Goal: Task Accomplishment & Management: Complete application form

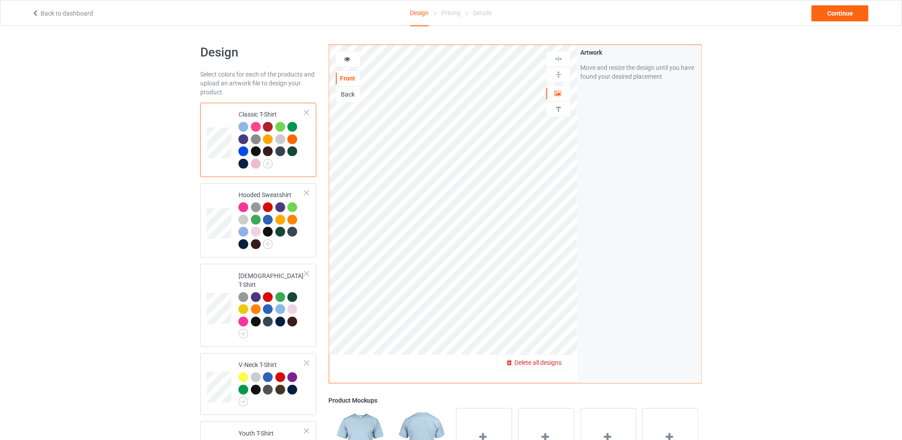
click at [559, 363] on span "Delete all designs" at bounding box center [538, 362] width 47 height 7
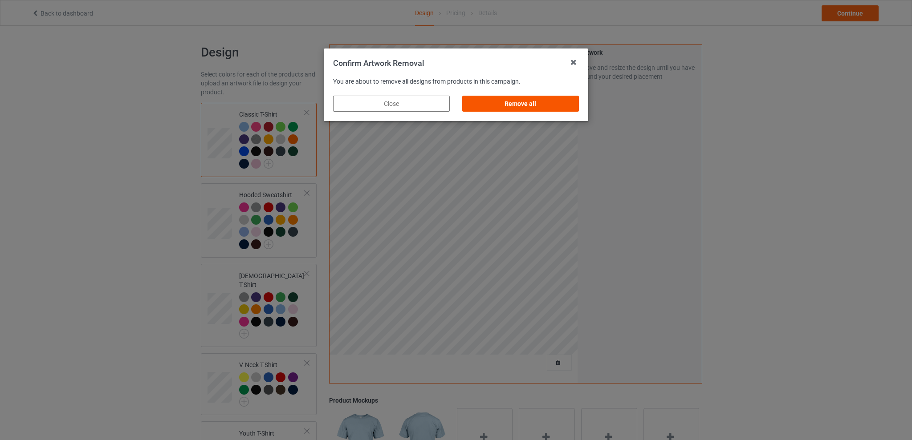
click at [517, 97] on div "Remove all" at bounding box center [520, 104] width 117 height 16
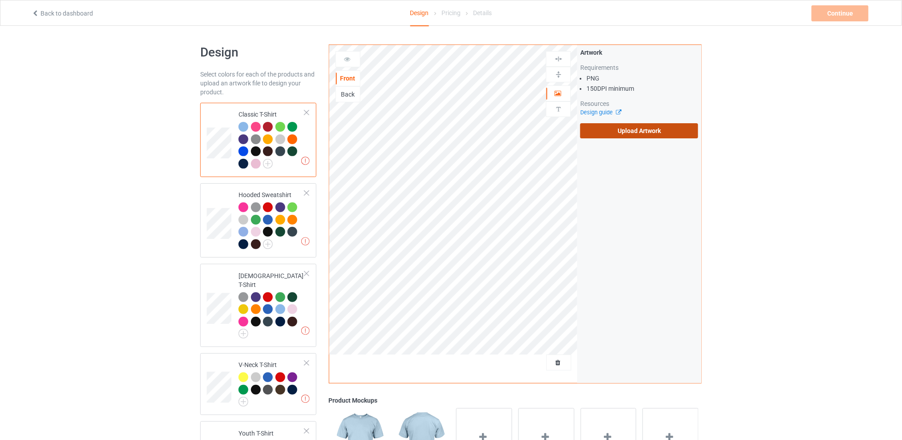
click at [636, 134] on label "Upload Artwork" at bounding box center [639, 130] width 118 height 15
click at [0, 0] on input "Upload Artwork" at bounding box center [0, 0] width 0 height 0
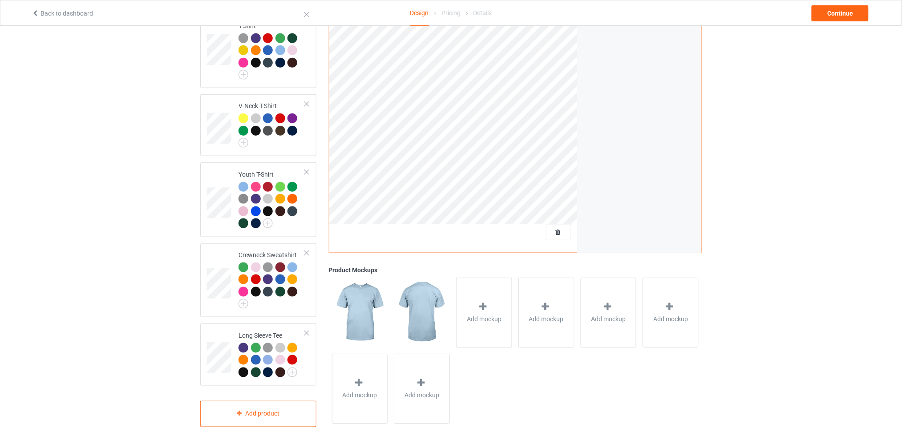
scroll to position [22, 0]
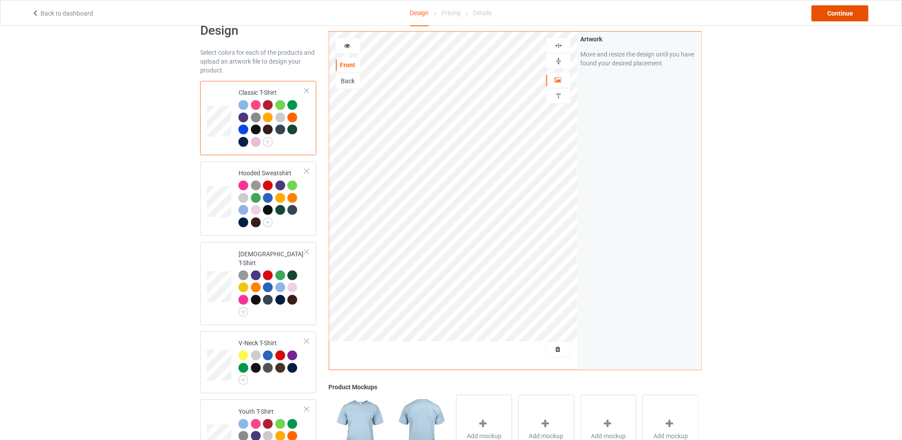
click at [832, 12] on div "Continue" at bounding box center [840, 13] width 57 height 16
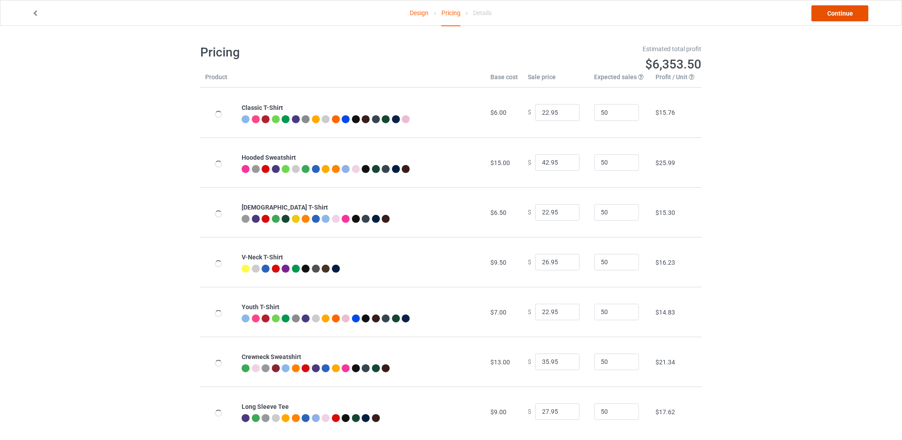
click at [835, 13] on link "Continue" at bounding box center [840, 13] width 57 height 16
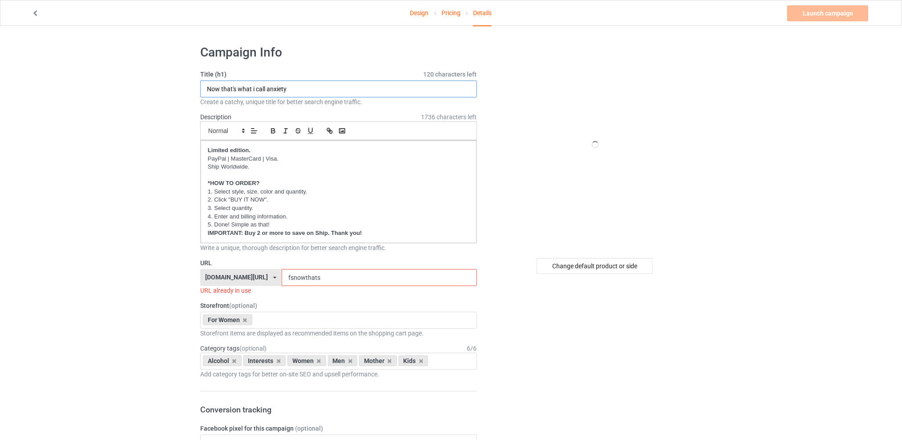
drag, startPoint x: 308, startPoint y: 89, endPoint x: 183, endPoint y: 89, distance: 124.6
type input "I always find"
drag, startPoint x: 339, startPoint y: 275, endPoint x: 283, endPoint y: 276, distance: 56.1
click at [283, 276] on div "[DOMAIN_NAME][URL] [DOMAIN_NAME][URL] [DOMAIN_NAME][URL] [DOMAIN_NAME][URL] 5d7…" at bounding box center [338, 277] width 277 height 17
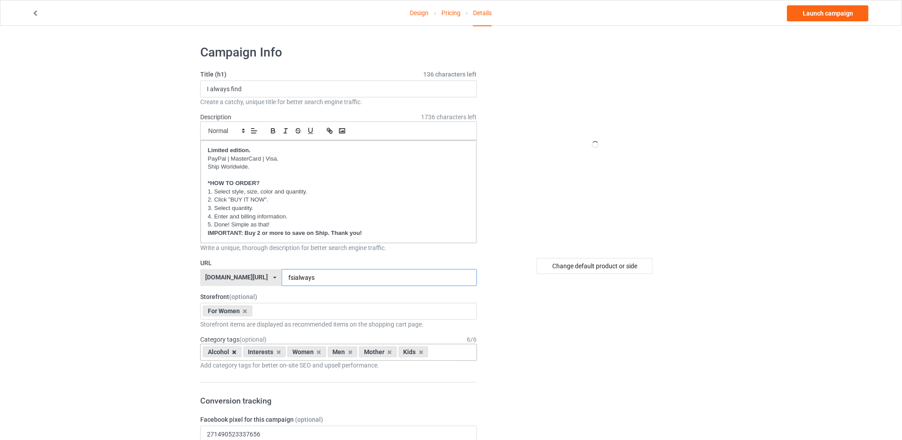
type input "fsialways"
click at [232, 353] on icon at bounding box center [234, 352] width 4 height 6
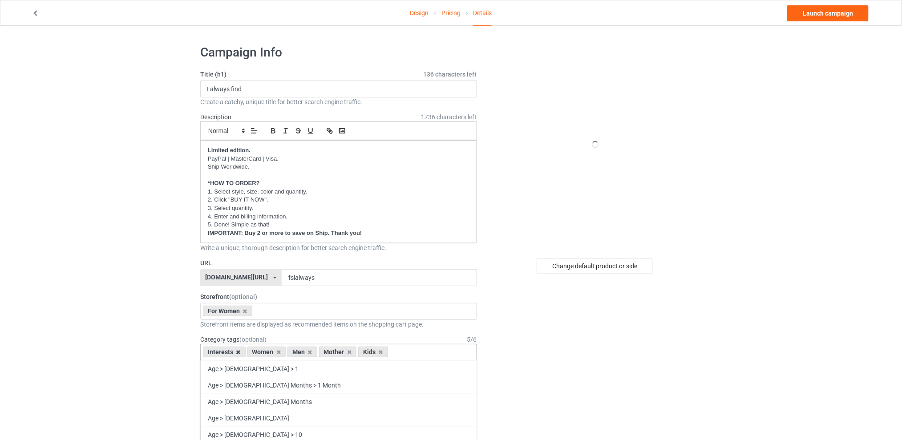
click at [236, 353] on icon at bounding box center [238, 352] width 4 height 6
click at [265, 353] on icon at bounding box center [265, 352] width 4 height 6
click at [273, 353] on icon at bounding box center [274, 352] width 4 height 6
click at [266, 355] on icon at bounding box center [265, 352] width 4 height 6
click at [590, 266] on div "Change default product or side" at bounding box center [595, 266] width 116 height 16
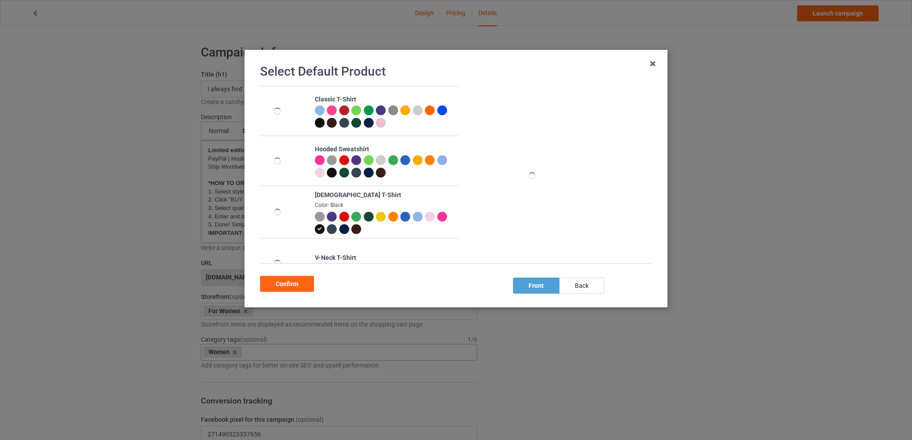
click at [339, 215] on div at bounding box center [344, 217] width 10 height 10
click at [289, 283] on div "Confirm" at bounding box center [287, 284] width 54 height 16
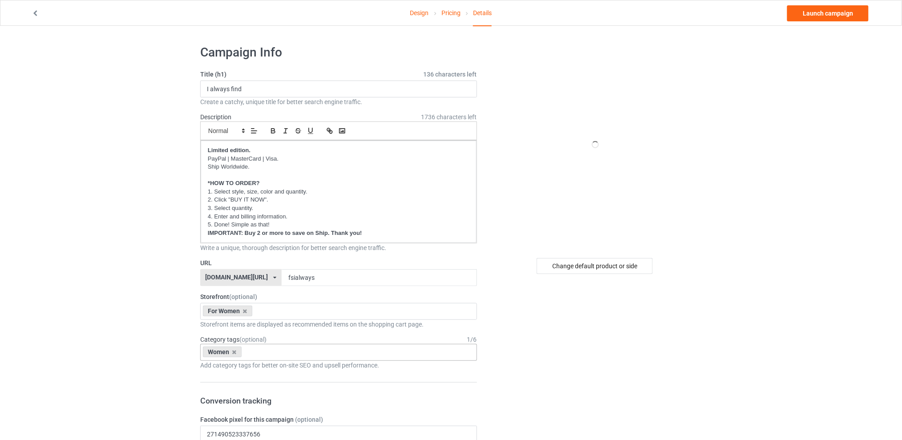
click at [423, 17] on link "Design" at bounding box center [419, 12] width 19 height 25
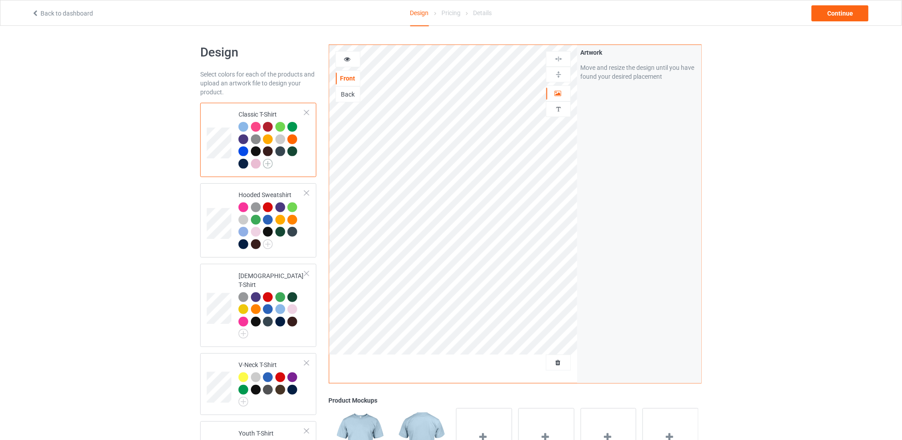
click at [270, 163] on img at bounding box center [268, 164] width 10 height 10
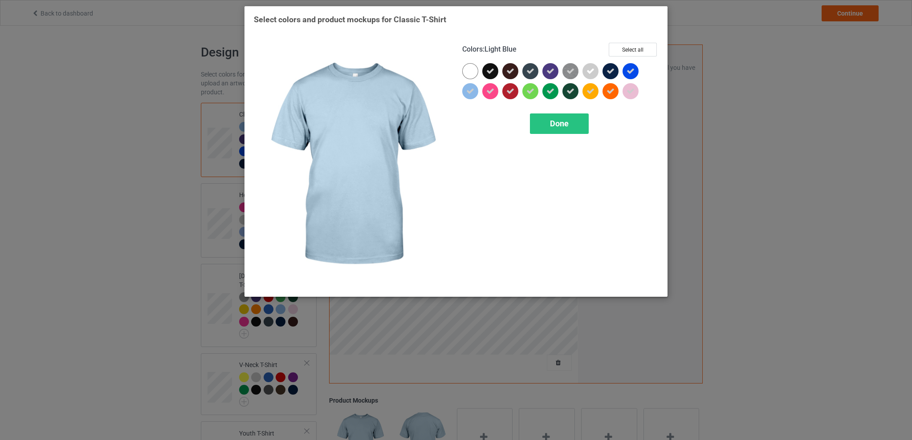
click at [810, 116] on div "Select colors and product mockups for Classic T-Shirt Colors : Light Blue Selec…" at bounding box center [456, 220] width 912 height 440
click at [552, 119] on span "Done" at bounding box center [559, 123] width 19 height 9
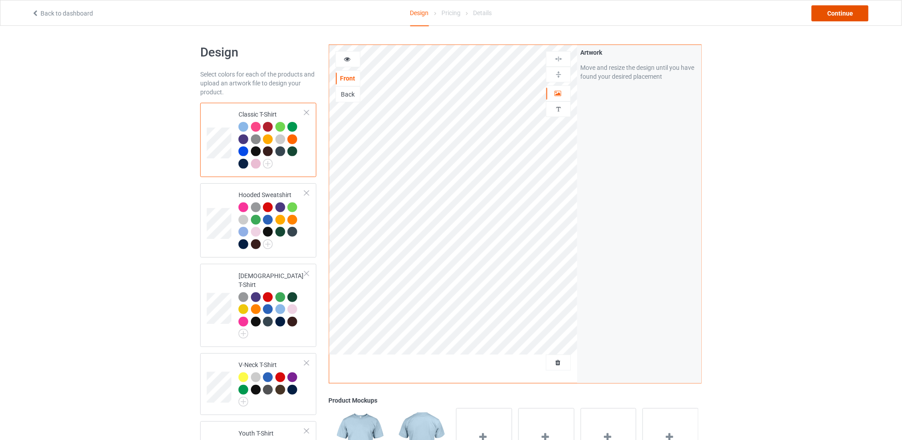
click at [839, 12] on div "Continue" at bounding box center [840, 13] width 57 height 16
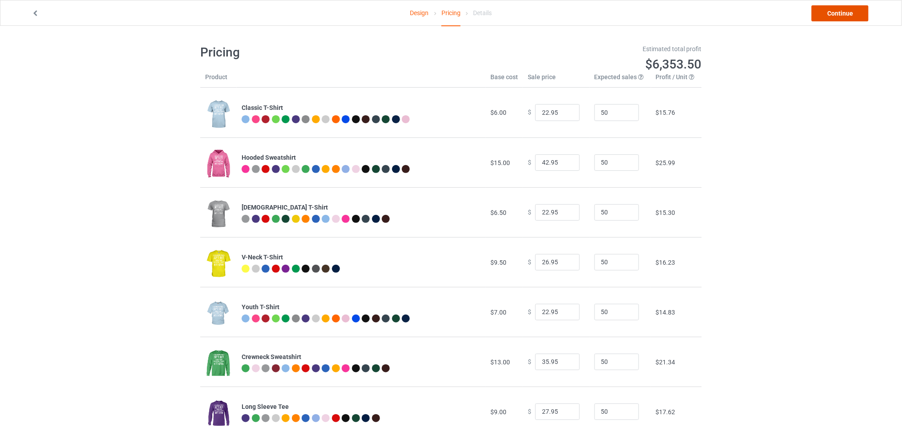
click at [833, 13] on link "Continue" at bounding box center [840, 13] width 57 height 16
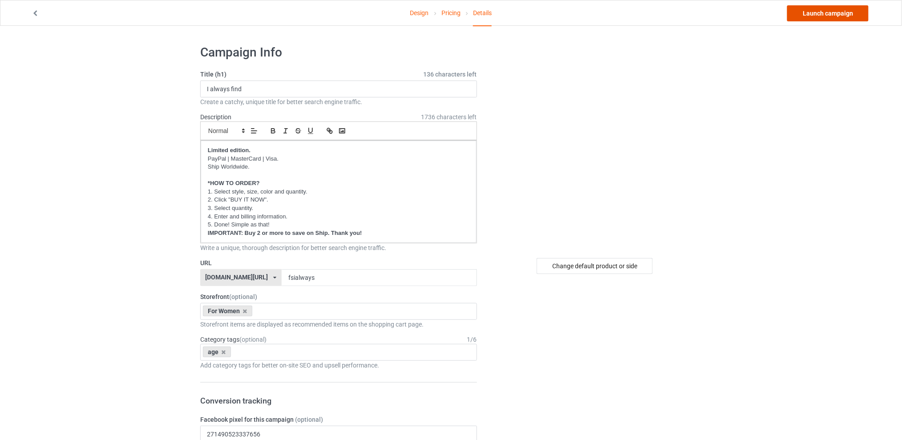
click at [831, 13] on link "Launch campaign" at bounding box center [827, 13] width 81 height 16
